Goal: Task Accomplishment & Management: Use online tool/utility

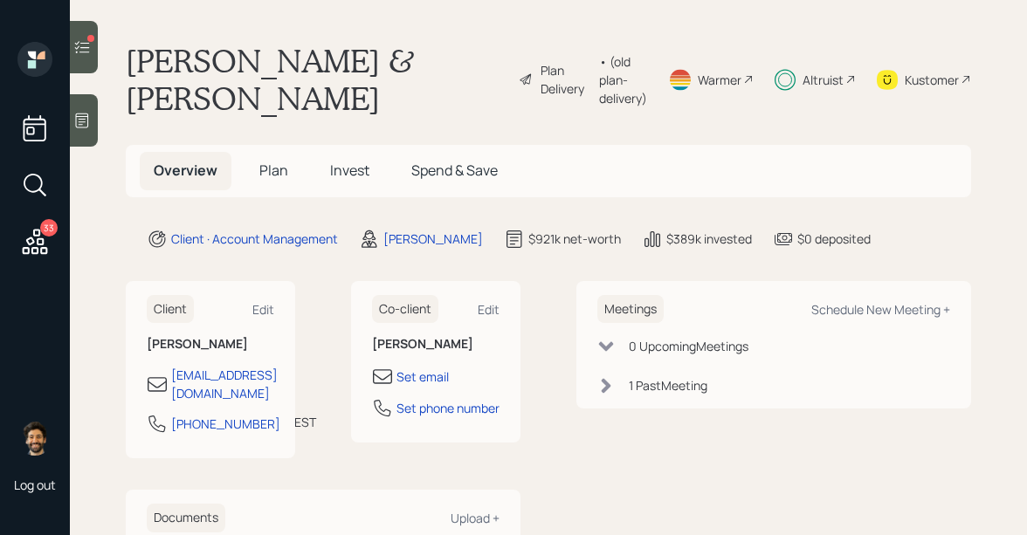
click at [87, 52] on icon at bounding box center [81, 46] width 17 height 17
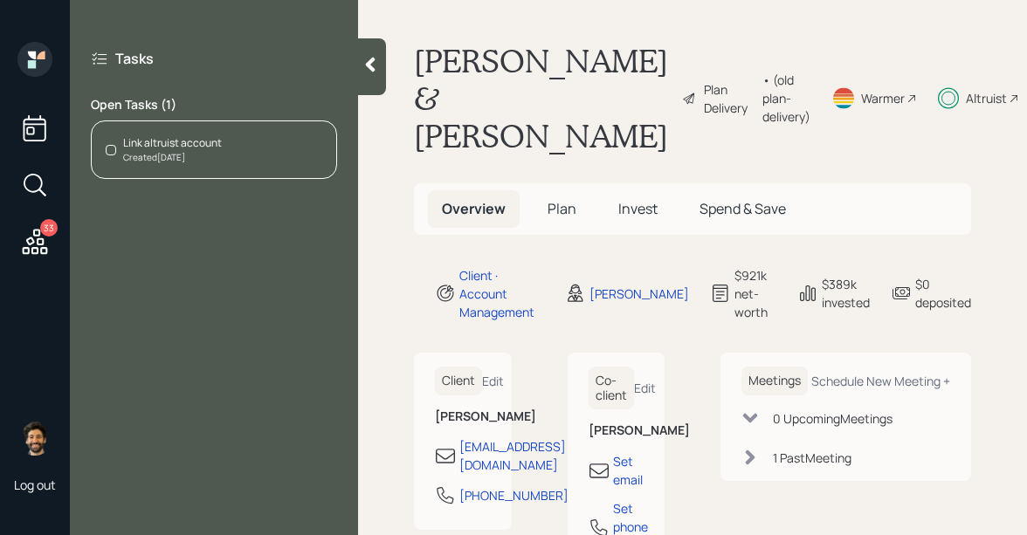
click at [217, 148] on div "Link altruist account" at bounding box center [172, 143] width 99 height 16
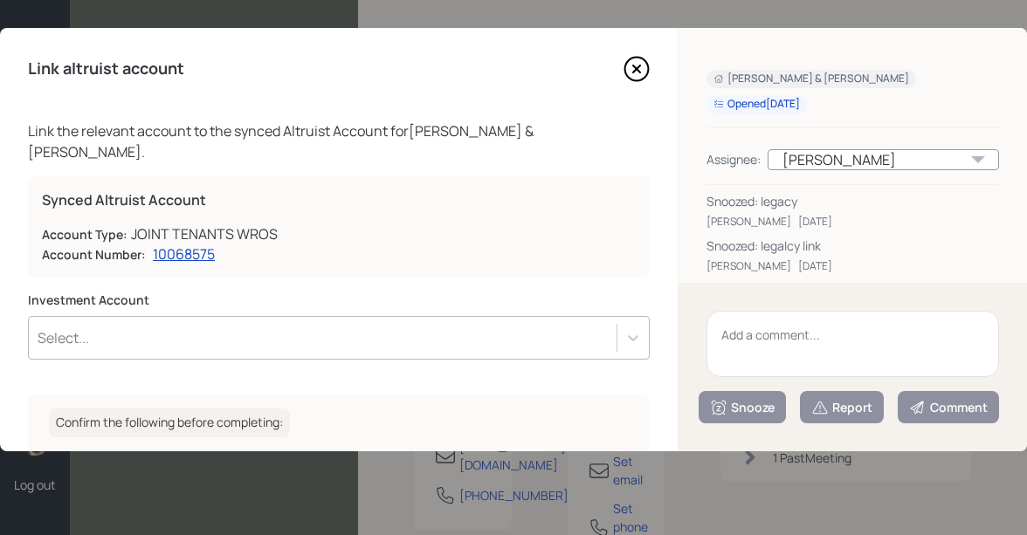
click at [746, 347] on textarea at bounding box center [853, 344] width 293 height 66
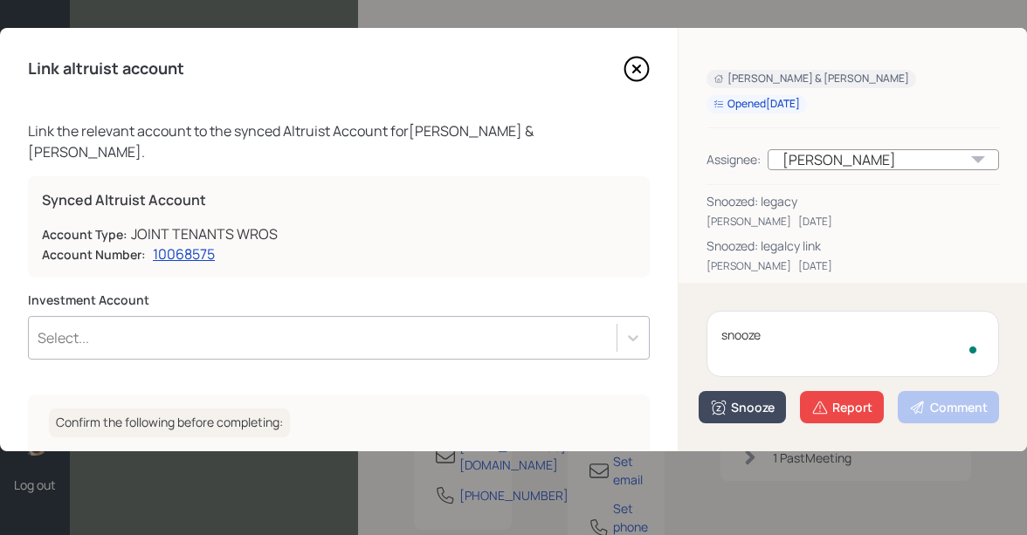
type textarea "snooze"
click at [759, 414] on div "Snooze" at bounding box center [742, 407] width 65 height 17
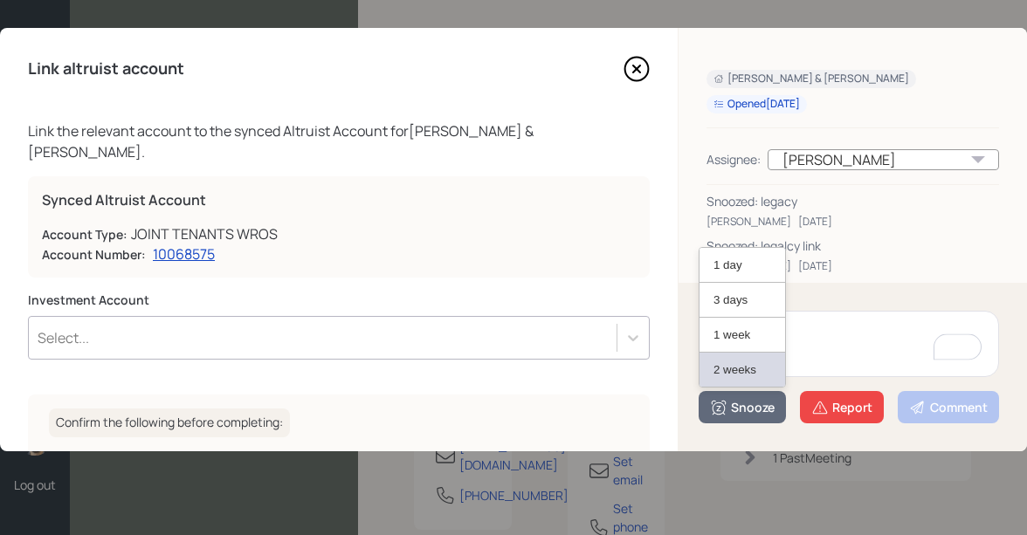
click at [727, 358] on button "2 weeks" at bounding box center [743, 370] width 86 height 34
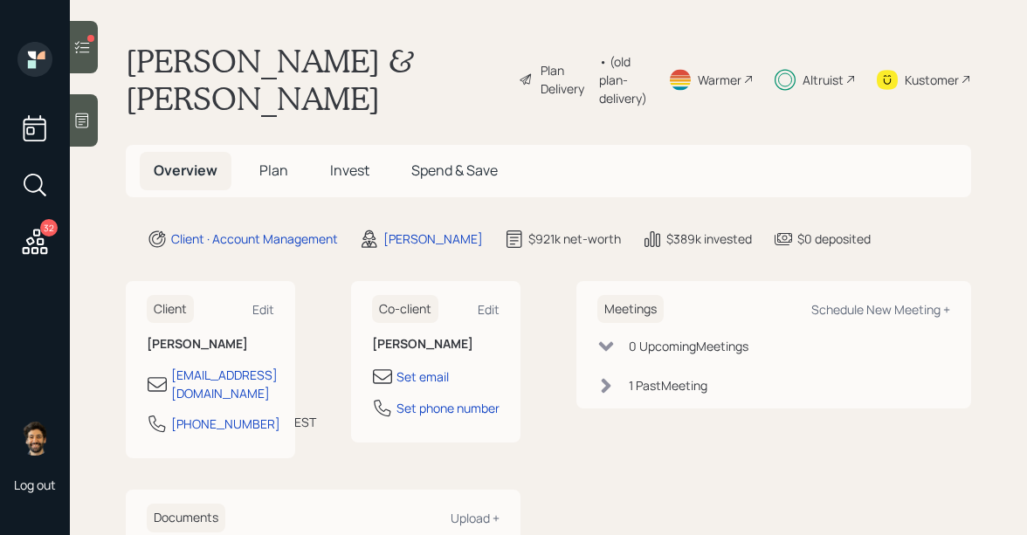
click at [86, 38] on icon at bounding box center [81, 46] width 17 height 17
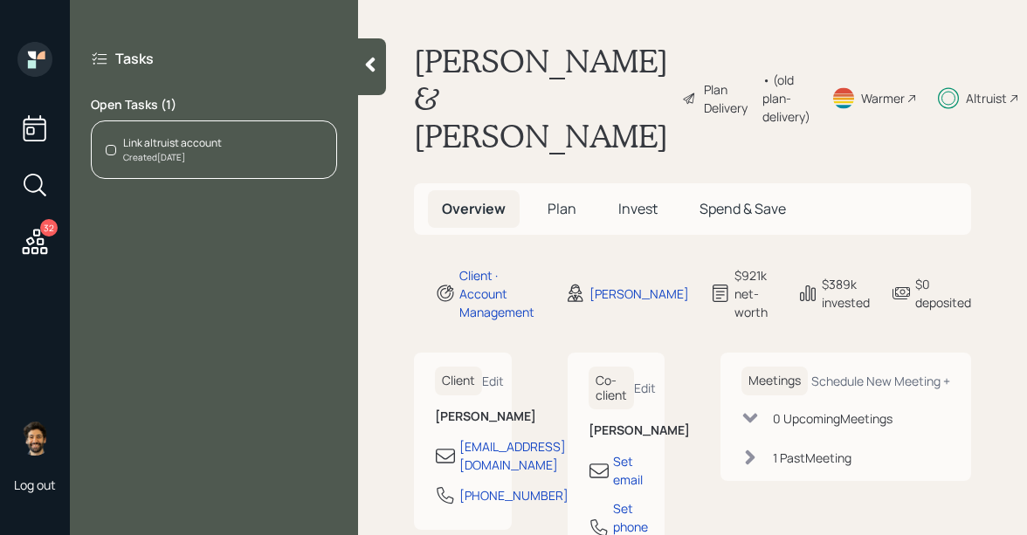
click at [38, 255] on icon at bounding box center [34, 241] width 31 height 31
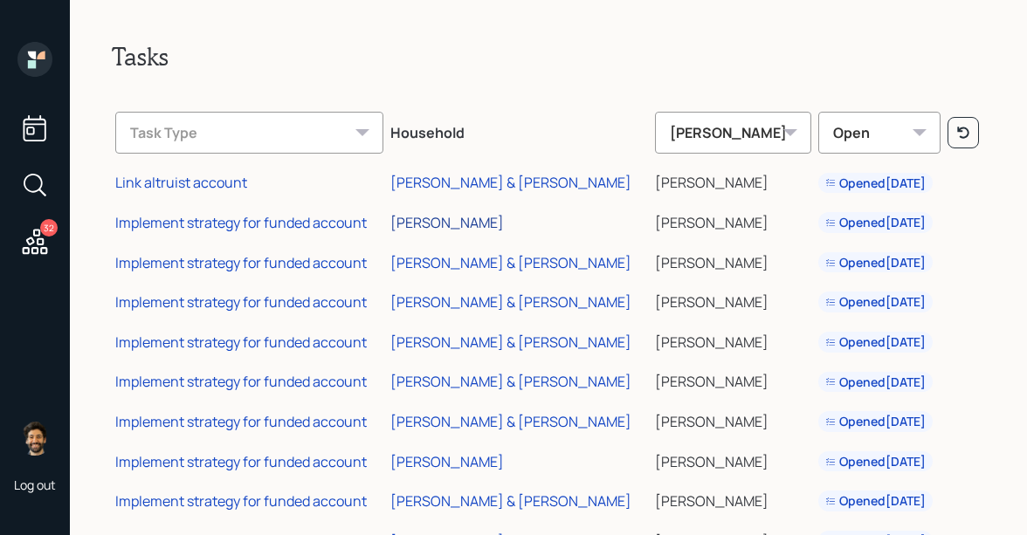
click at [431, 221] on div "[PERSON_NAME]" at bounding box center [447, 222] width 114 height 19
